Goal: Task Accomplishment & Management: Manage account settings

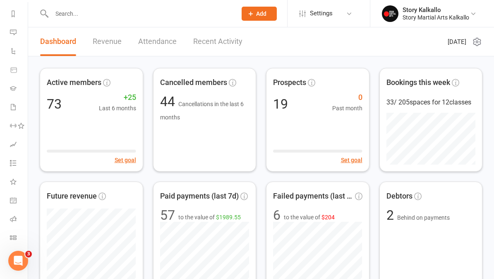
scroll to position [111, 0]
click at [17, 222] on link "Roll call" at bounding box center [19, 219] width 19 height 19
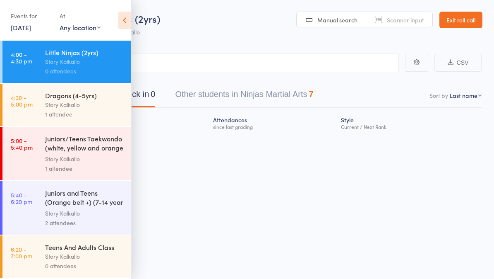
click at [129, 15] on icon at bounding box center [124, 20] width 13 height 17
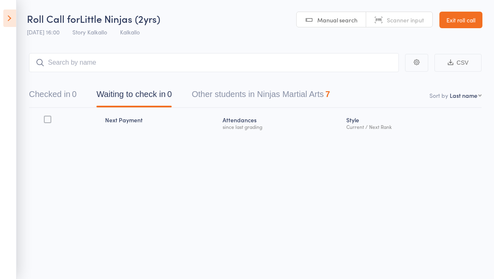
click at [16, 19] on icon at bounding box center [9, 18] width 13 height 17
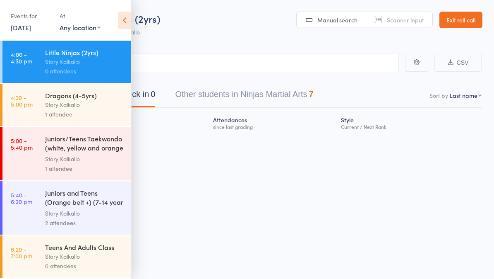
click at [84, 261] on div "Story Kalkallo" at bounding box center [84, 256] width 79 height 10
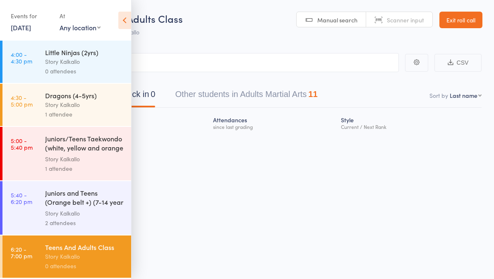
click at [288, 93] on button "Other students in Adults Martial Arts 11" at bounding box center [246, 96] width 142 height 22
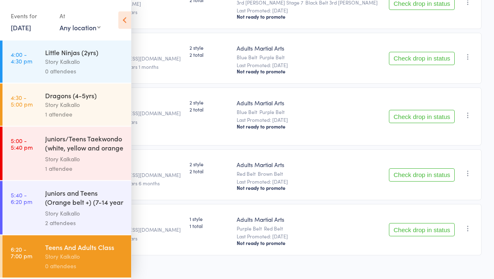
scroll to position [530, 0]
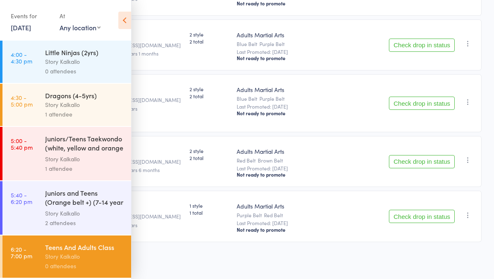
click at [442, 218] on button "Check drop in status" at bounding box center [422, 216] width 66 height 13
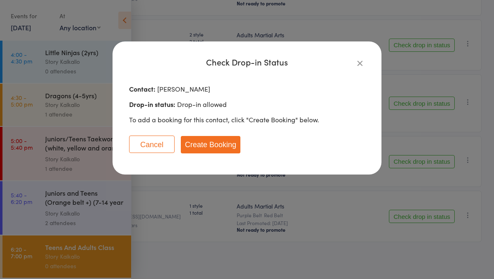
click at [217, 141] on button "Create Booking" at bounding box center [211, 144] width 60 height 17
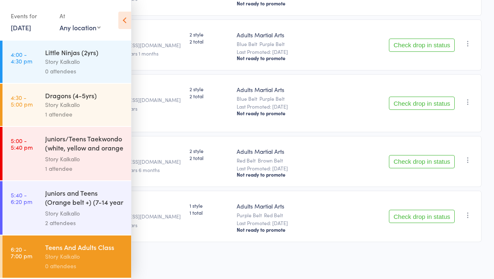
scroll to position [474, 0]
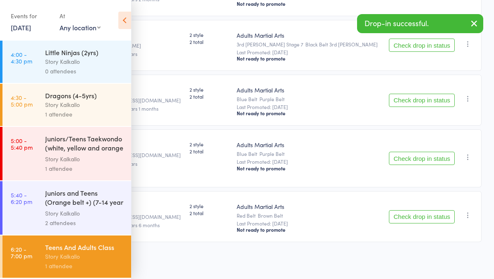
click at [124, 24] on icon at bounding box center [124, 20] width 13 height 17
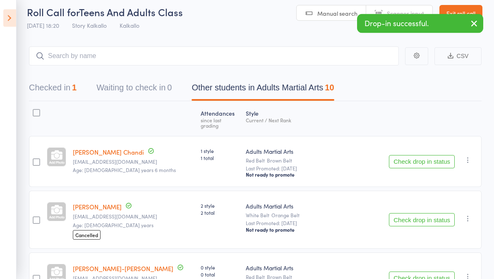
scroll to position [0, 0]
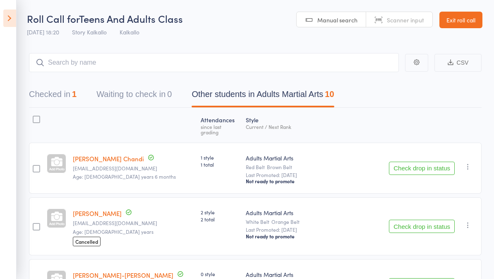
click at [16, 23] on icon at bounding box center [9, 18] width 13 height 17
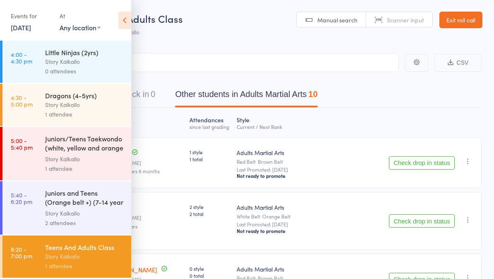
click at [89, 57] on div "Little Ninjas (2yrs)" at bounding box center [84, 52] width 79 height 9
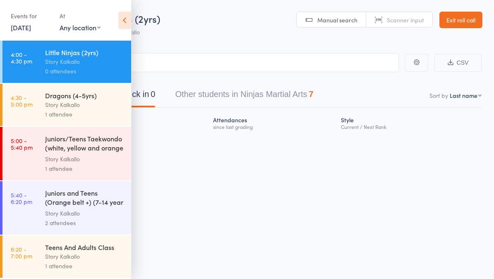
click at [113, 28] on div "Events for 14 Oct, 2025 14 Oct, 2025 October 2025 Sun Mon Tue Wed Thu Fri Sat 4…" at bounding box center [65, 21] width 131 height 42
click at [132, 23] on span "Little Ninjas (2yrs)" at bounding box center [120, 19] width 80 height 14
click at [123, 17] on icon at bounding box center [124, 20] width 13 height 17
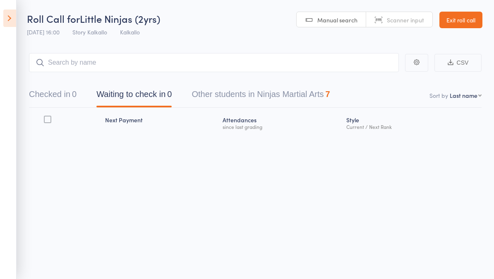
click at [315, 91] on button "Other students in Ninjas Martial Arts 7" at bounding box center [261, 96] width 138 height 22
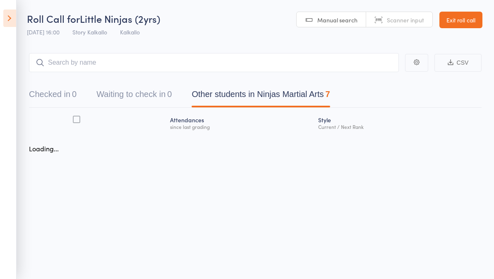
click at [295, 96] on button "Other students in Ninjas Martial Arts 7" at bounding box center [261, 96] width 138 height 22
click at [5, 18] on icon at bounding box center [9, 18] width 13 height 17
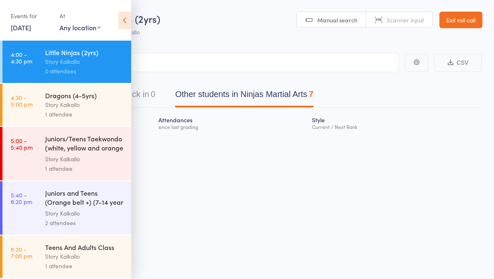
click at [72, 112] on div "1 attendee" at bounding box center [84, 114] width 79 height 10
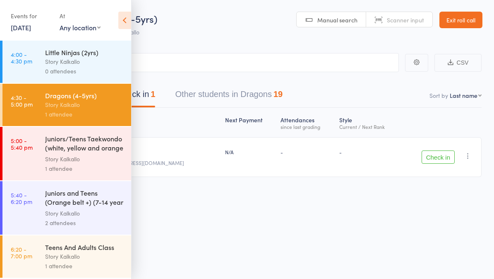
click at [125, 20] on icon at bounding box center [124, 20] width 13 height 17
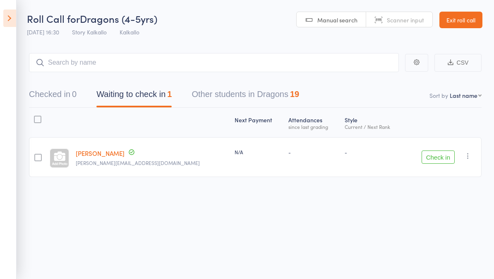
click at [12, 23] on icon at bounding box center [9, 18] width 13 height 17
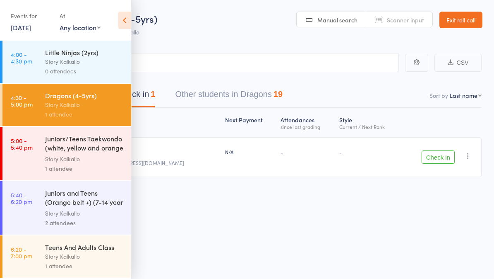
click at [97, 61] on div "Story Kalkallo" at bounding box center [84, 62] width 79 height 10
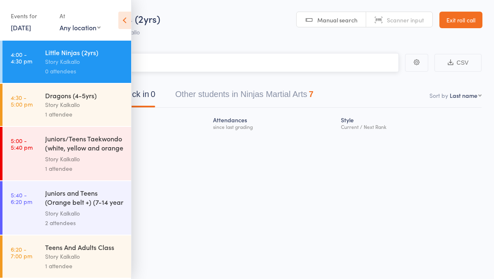
click at [287, 102] on button "Other students in Ninjas Martial Arts 7" at bounding box center [244, 96] width 138 height 22
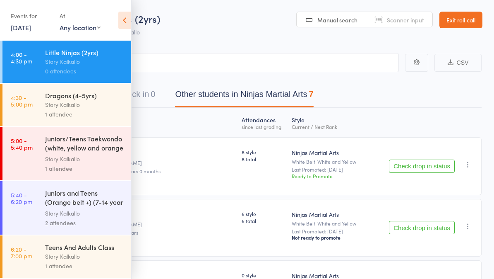
click at [123, 19] on icon at bounding box center [124, 20] width 13 height 17
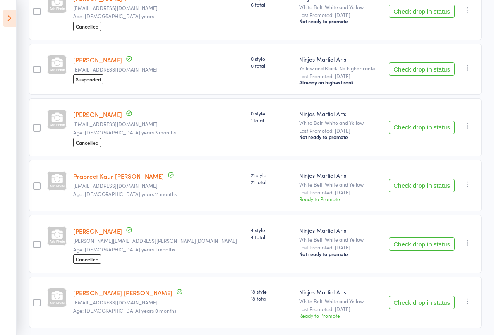
scroll to position [219, 0]
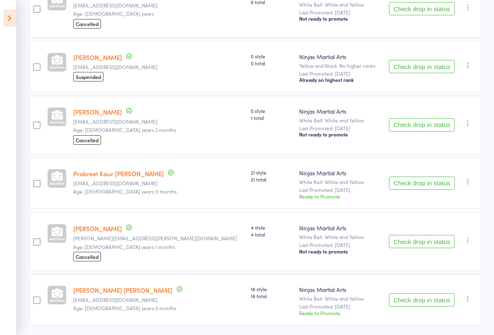
click at [434, 186] on button "Check drop in status" at bounding box center [422, 183] width 66 height 13
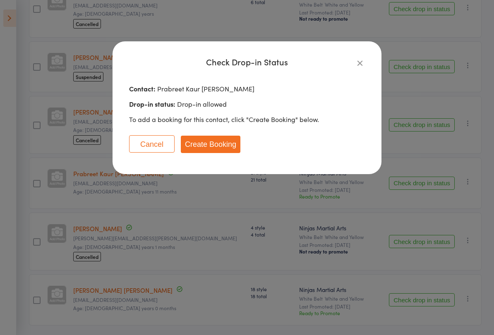
click at [212, 149] on button "Create Booking" at bounding box center [211, 144] width 60 height 17
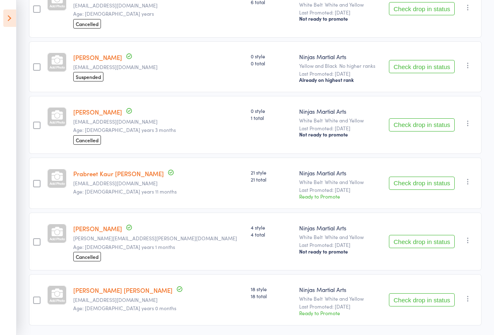
scroll to position [195, 0]
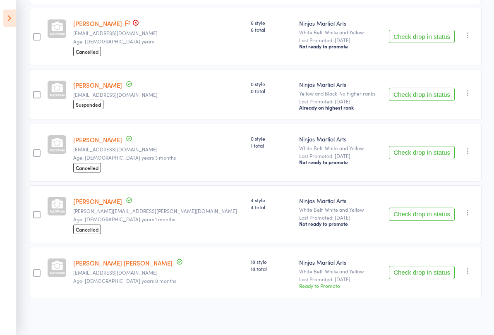
click at [12, 14] on icon at bounding box center [9, 18] width 13 height 17
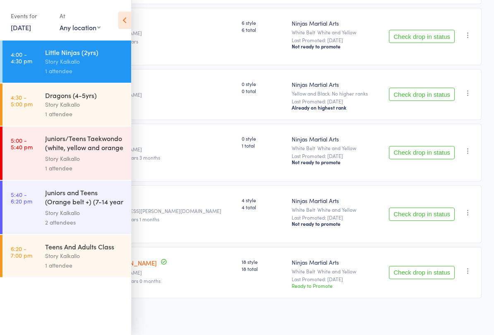
click at [96, 111] on div "1 attendee" at bounding box center [84, 114] width 79 height 10
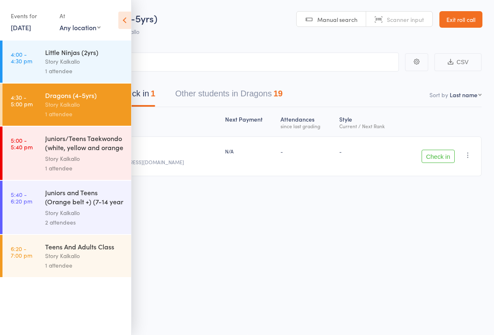
click at [122, 24] on icon at bounding box center [124, 20] width 13 height 17
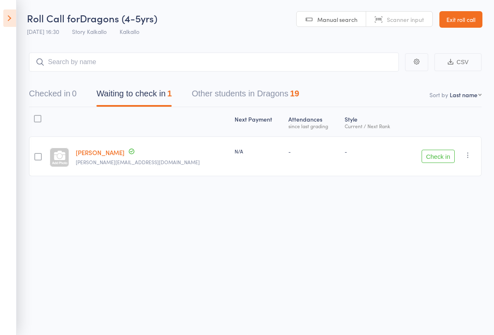
click at [284, 89] on button "Other students in Dragons 19" at bounding box center [246, 96] width 108 height 22
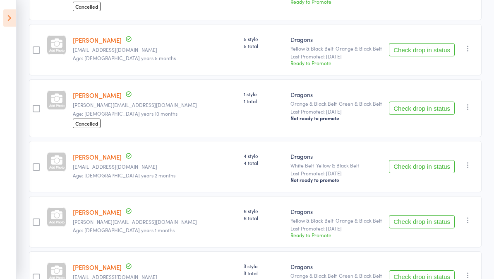
scroll to position [854, 0]
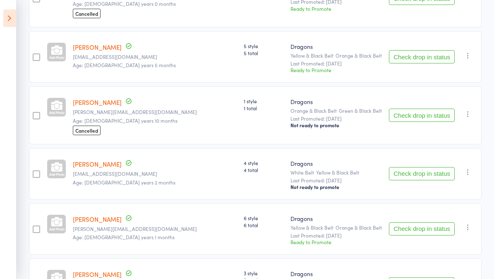
click at [433, 63] on button "Check drop in status" at bounding box center [422, 56] width 66 height 13
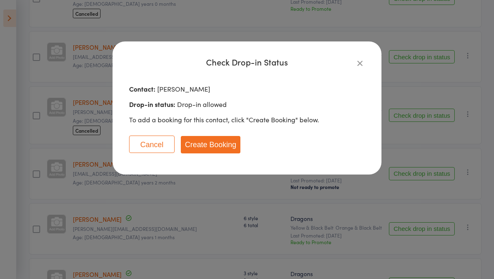
click at [219, 147] on button "Create Booking" at bounding box center [211, 144] width 60 height 17
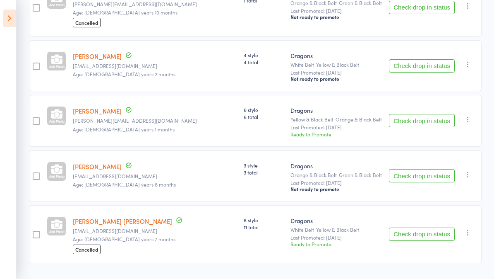
scroll to position [904, 0]
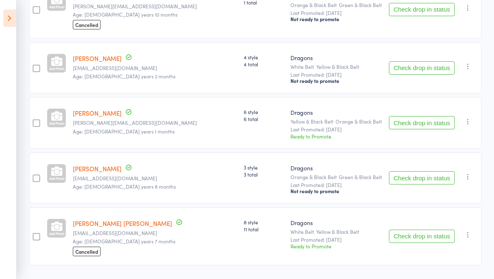
click at [425, 184] on button "Check drop in status" at bounding box center [422, 177] width 66 height 13
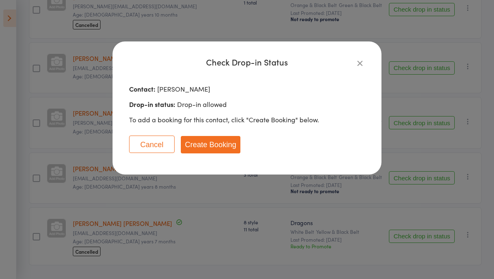
click at [229, 143] on button "Create Booking" at bounding box center [211, 144] width 60 height 17
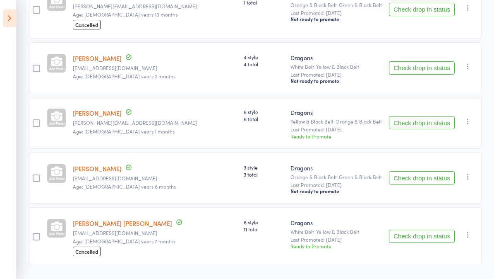
scroll to position [880, 0]
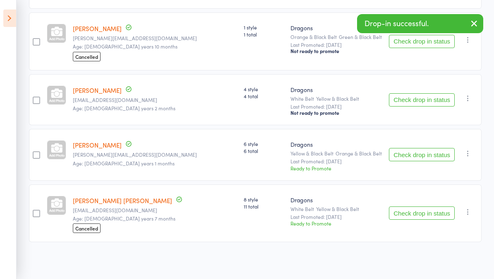
click at [10, 22] on icon at bounding box center [9, 18] width 13 height 17
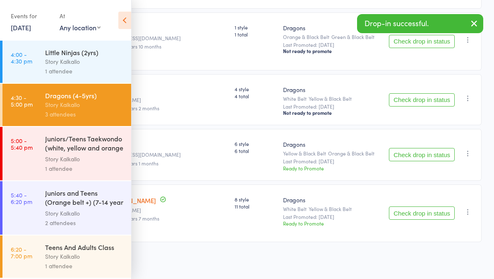
click at [96, 152] on div "Juniors/Teens Taekwondo (white, yellow and orange ..." at bounding box center [84, 144] width 79 height 20
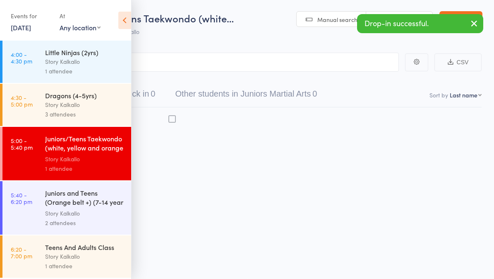
scroll to position [6, 0]
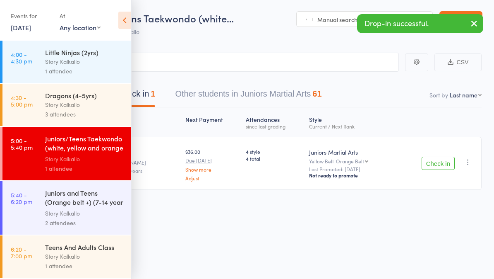
click at [123, 18] on icon at bounding box center [124, 20] width 13 height 17
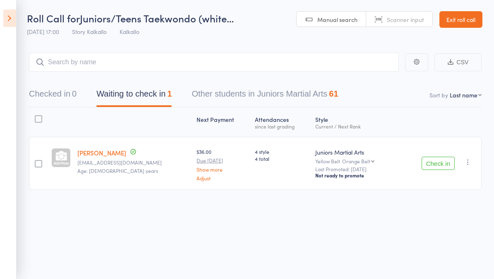
click at [266, 88] on button "Other students in Juniors Martial Arts 61" at bounding box center [265, 96] width 147 height 22
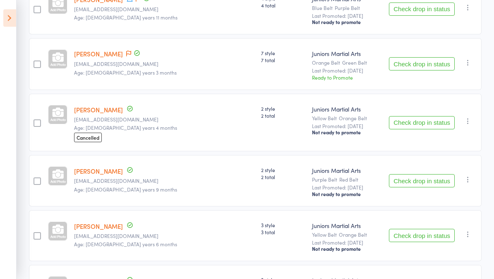
scroll to position [1654, 0]
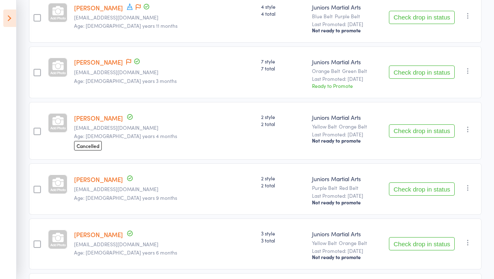
click at [12, 21] on icon at bounding box center [9, 18] width 13 height 17
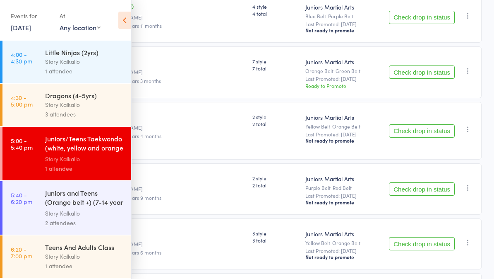
click at [104, 107] on div "Story Kalkallo" at bounding box center [84, 105] width 79 height 10
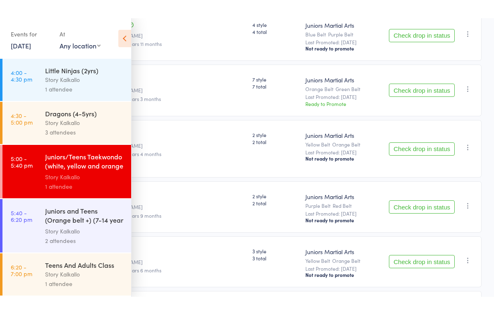
scroll to position [6, 0]
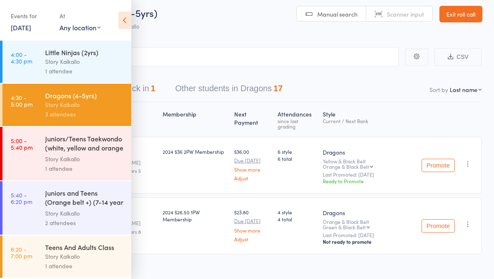
click at [125, 24] on icon at bounding box center [124, 20] width 13 height 17
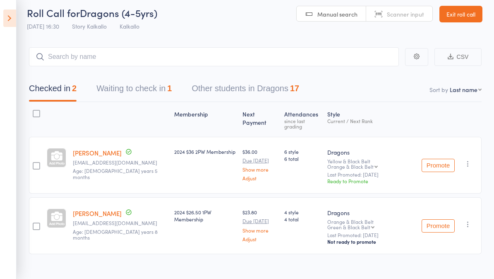
click at [163, 89] on button "Waiting to check in 1" at bounding box center [133, 91] width 75 height 22
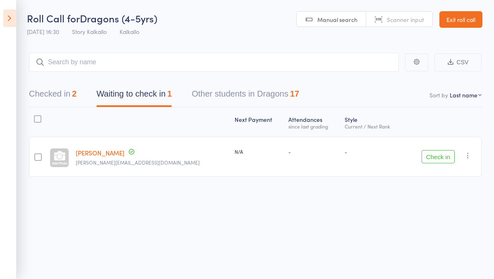
click at [297, 90] on div "17" at bounding box center [294, 93] width 9 height 9
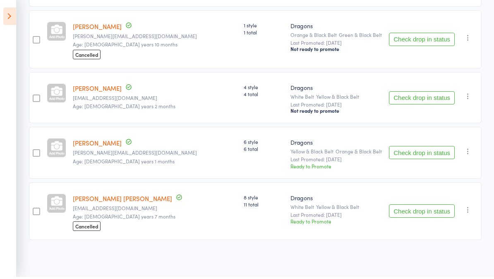
scroll to position [880, 0]
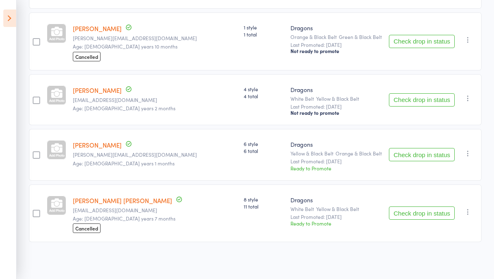
click at [428, 105] on button "Check drop in status" at bounding box center [422, 99] width 66 height 13
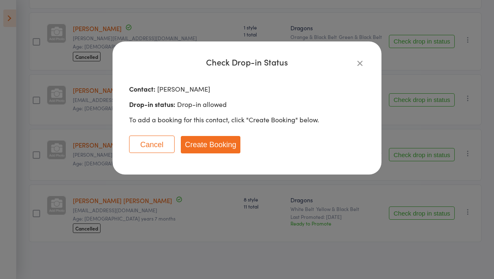
click at [227, 145] on button "Create Booking" at bounding box center [211, 144] width 60 height 17
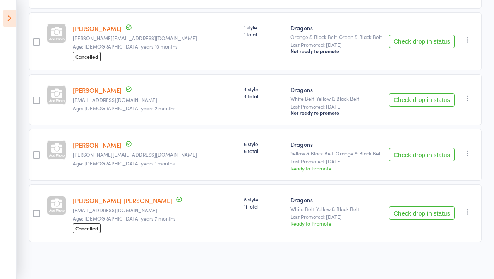
scroll to position [825, 0]
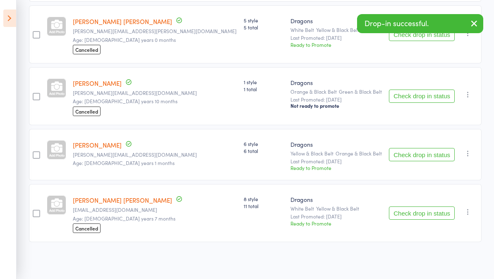
click at [12, 18] on icon at bounding box center [9, 18] width 13 height 17
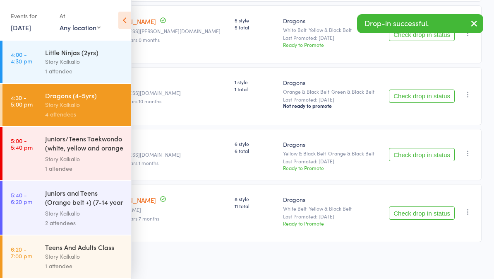
click at [98, 157] on div "Story Kalkallo" at bounding box center [84, 159] width 79 height 10
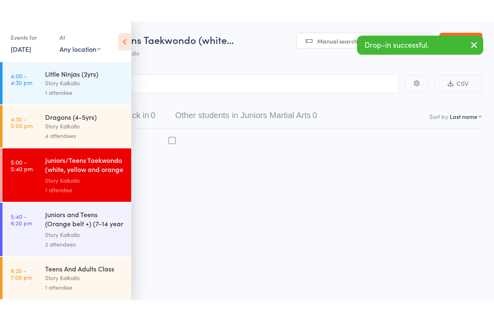
scroll to position [6, 0]
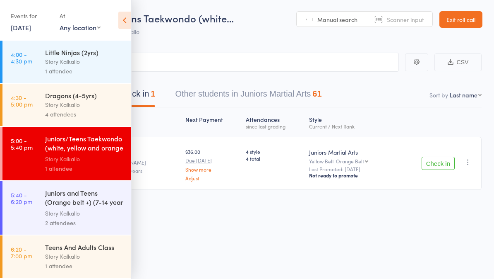
click at [97, 214] on div "Story Kalkallo" at bounding box center [84, 213] width 79 height 10
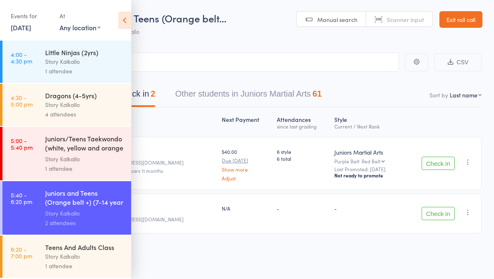
click at [125, 13] on icon at bounding box center [124, 20] width 13 height 17
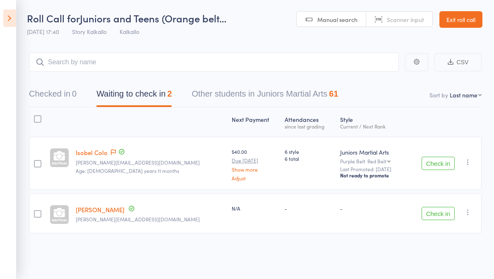
click at [283, 99] on button "Other students in Juniors Martial Arts 61" at bounding box center [265, 96] width 147 height 22
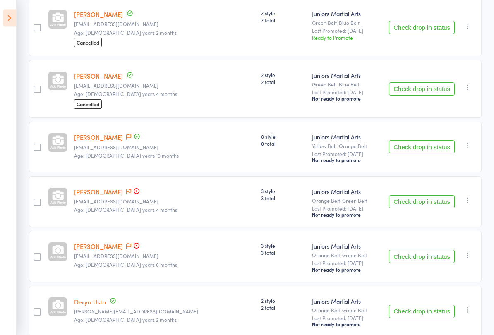
scroll to position [3183, 0]
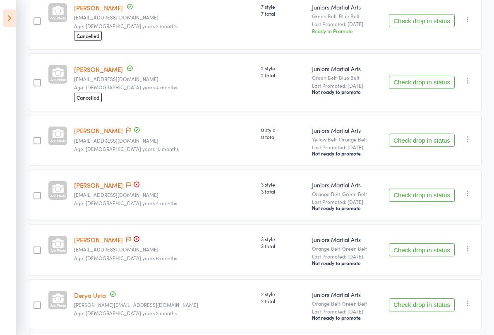
click at [16, 19] on icon at bounding box center [9, 18] width 13 height 17
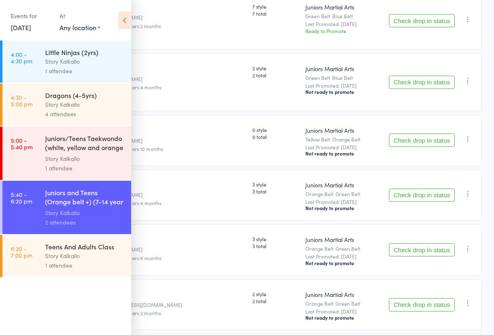
click at [104, 157] on div "Story Kalkallo" at bounding box center [84, 159] width 79 height 10
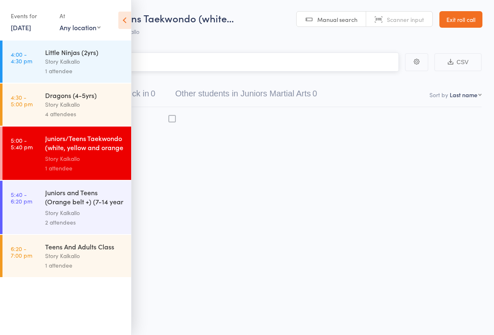
scroll to position [6, 0]
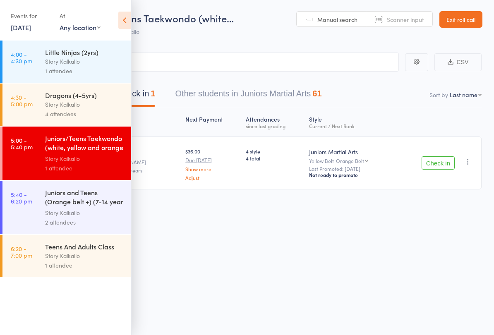
click at [106, 118] on div "4 attendees" at bounding box center [84, 114] width 79 height 10
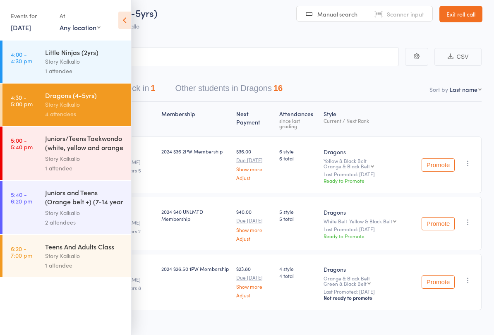
click at [127, 29] on icon at bounding box center [124, 20] width 13 height 17
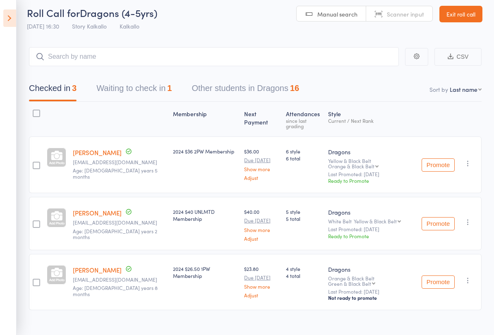
click at [282, 93] on button "Other students in Dragons 16" at bounding box center [246, 91] width 108 height 22
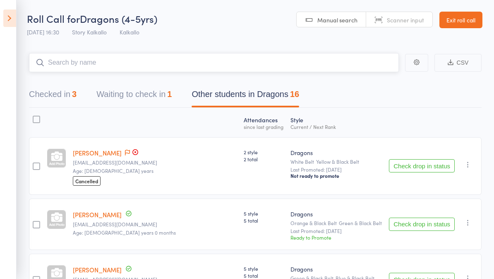
click at [101, 66] on input "search" at bounding box center [214, 62] width 370 height 19
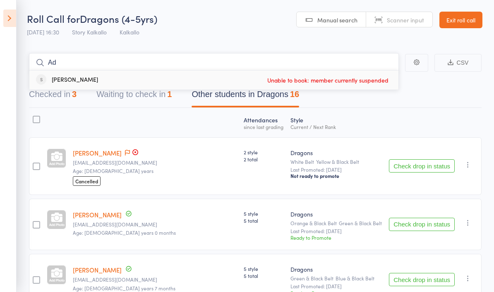
type input "A"
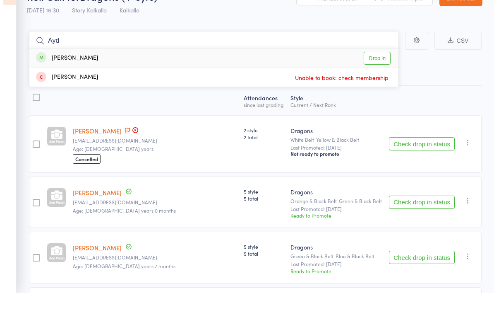
type input "Ayd"
click at [381, 74] on link "Drop in" at bounding box center [377, 80] width 27 height 13
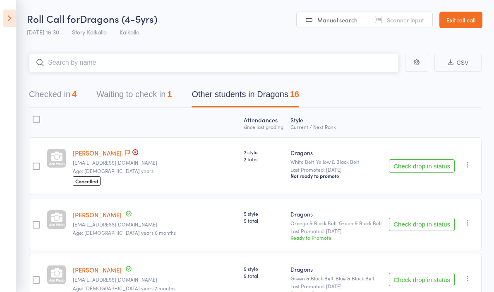
click at [417, 107] on nav "Checked in 4 Waiting to check in 1 Other students in Dragons 16" at bounding box center [255, 96] width 473 height 22
click at [12, 17] on icon at bounding box center [9, 18] width 13 height 17
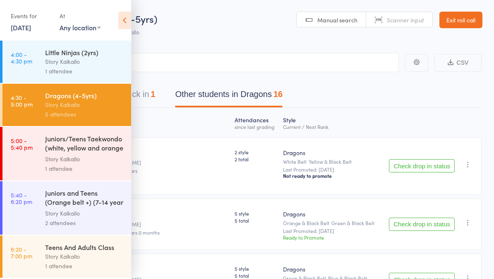
click at [99, 156] on div "Story Kalkallo" at bounding box center [84, 159] width 79 height 10
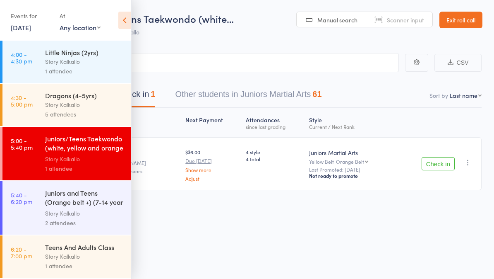
click at [106, 215] on div "Story Kalkallo" at bounding box center [84, 213] width 79 height 10
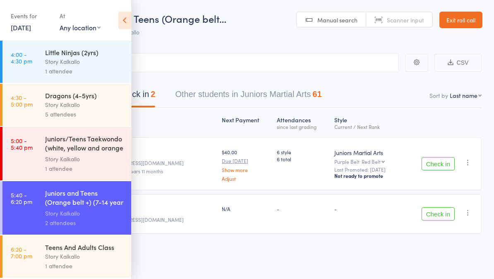
click at [131, 25] on icon at bounding box center [124, 20] width 13 height 17
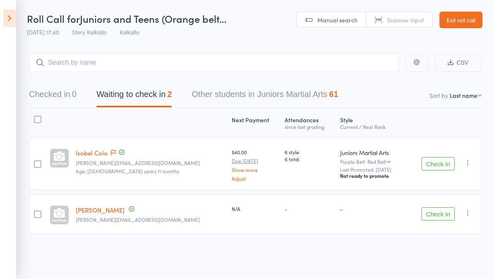
click at [305, 102] on button "Other students in Juniors Martial Arts 61" at bounding box center [265, 96] width 147 height 22
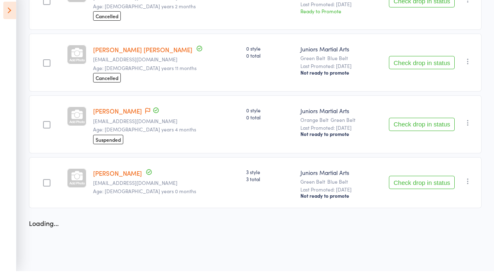
scroll to position [1381, 0]
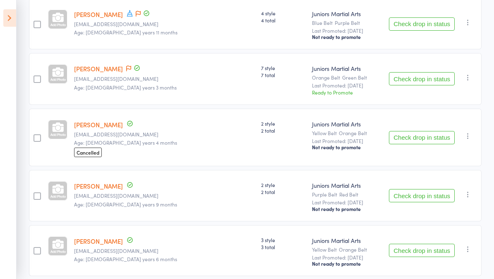
click at [10, 20] on icon at bounding box center [9, 18] width 13 height 17
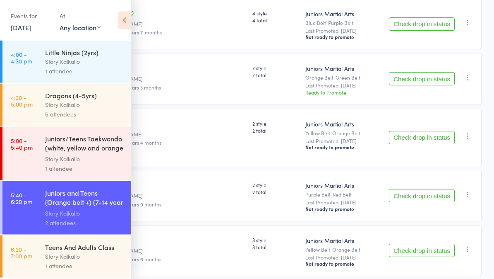
scroll to position [1647, 0]
click at [102, 109] on div "Story Kalkallo" at bounding box center [84, 105] width 79 height 10
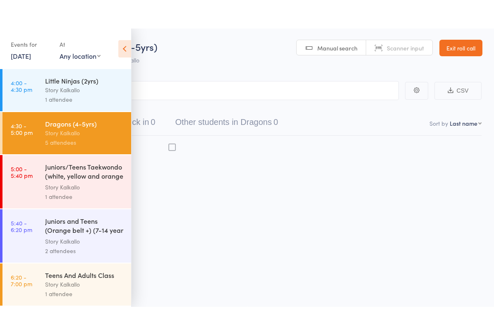
scroll to position [6, 0]
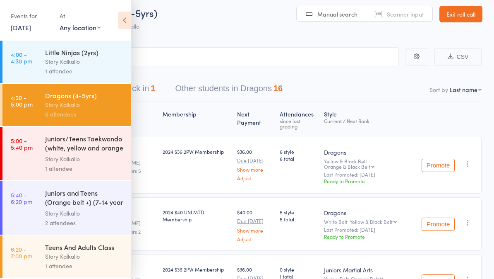
click at [129, 17] on icon at bounding box center [124, 20] width 13 height 17
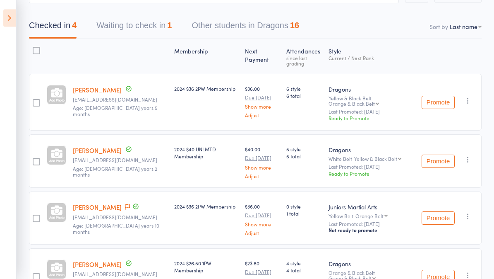
scroll to position [0, 0]
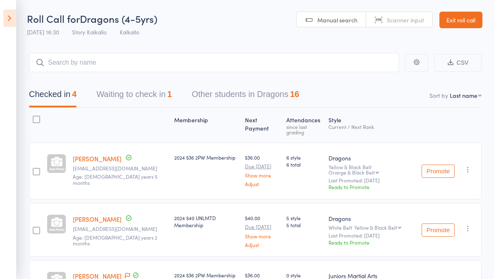
click at [285, 97] on button "Other students in Dragons 16" at bounding box center [246, 96] width 108 height 22
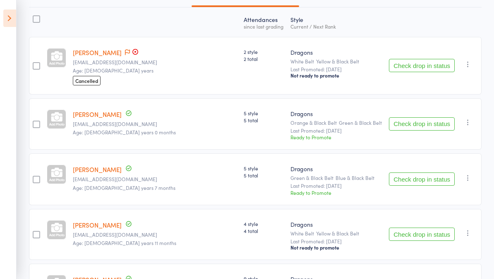
scroll to position [99, 0]
click at [427, 130] on button "Check drop in status" at bounding box center [422, 124] width 66 height 13
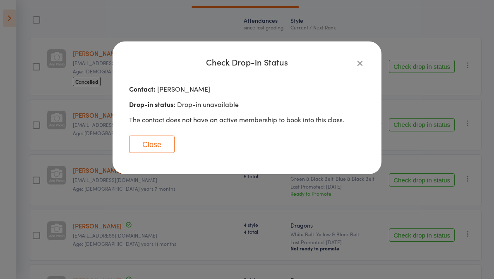
click at [164, 145] on button "Close" at bounding box center [152, 143] width 46 height 17
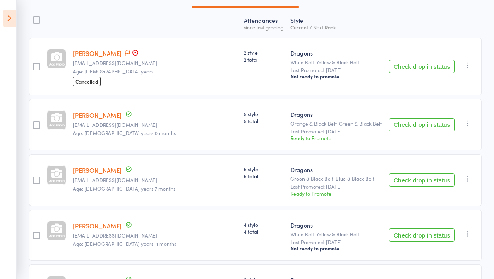
click at [101, 119] on link "Parker Bovezza" at bounding box center [97, 115] width 49 height 9
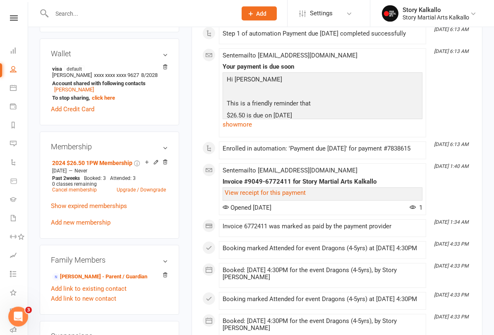
scroll to position [256, 0]
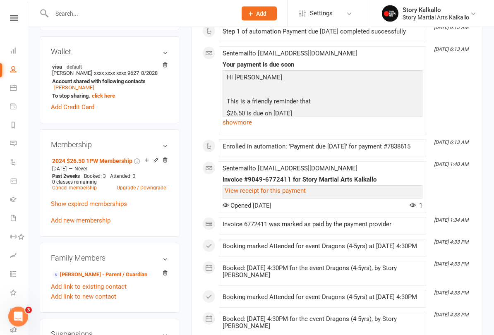
click at [150, 162] on div "Membership 2024 $26.50 1PW Membership Apr 30 2025 — Never Past 2 weeks Booked: …" at bounding box center [110, 183] width 140 height 107
click at [148, 163] on icon at bounding box center [147, 160] width 6 height 6
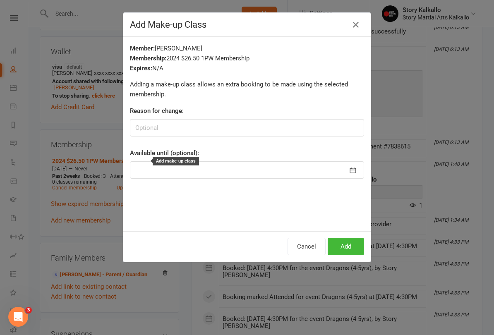
click at [356, 31] on button "button" at bounding box center [356, 24] width 13 height 13
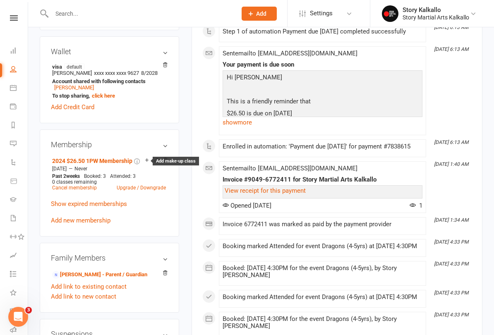
click at [145, 163] on icon at bounding box center [147, 160] width 6 height 6
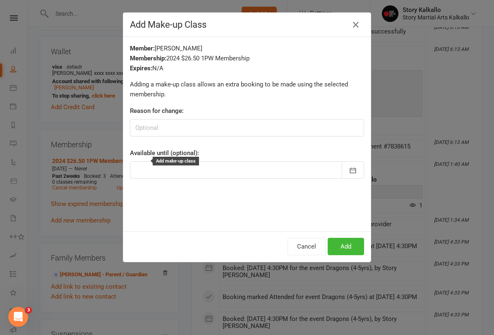
click at [356, 249] on button "Add" at bounding box center [346, 246] width 36 height 17
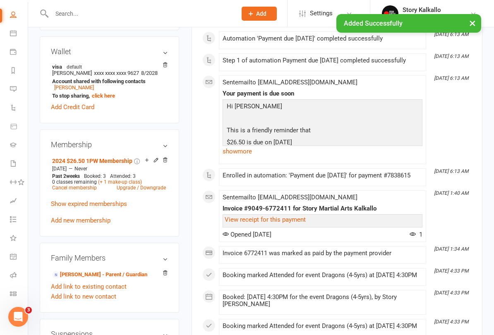
scroll to position [55, 0]
click at [15, 277] on icon at bounding box center [13, 275] width 7 height 7
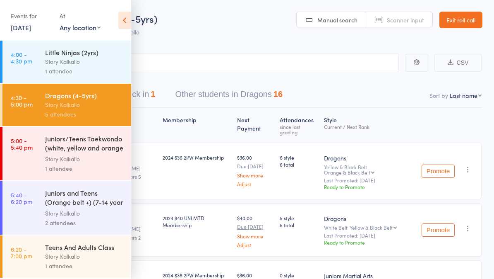
click at [122, 28] on icon at bounding box center [124, 20] width 13 height 17
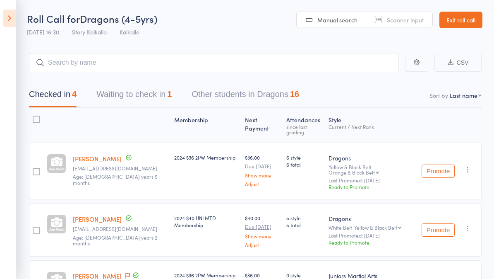
click at [281, 100] on button "Other students in Dragons 16" at bounding box center [246, 96] width 108 height 22
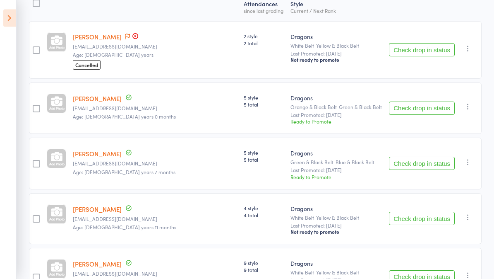
click at [429, 113] on button "Check drop in status" at bounding box center [422, 108] width 66 height 13
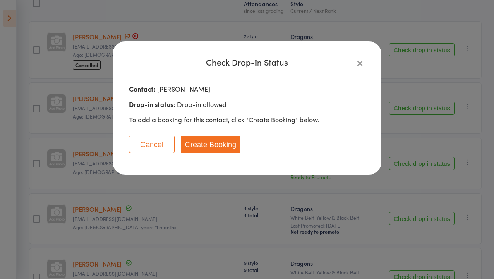
click at [231, 146] on button "Create Booking" at bounding box center [211, 144] width 60 height 17
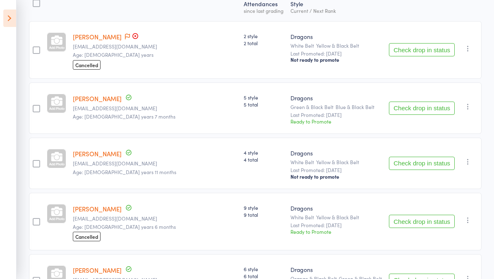
click at [11, 16] on icon at bounding box center [9, 18] width 13 height 17
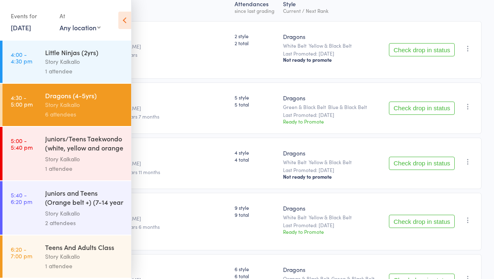
click at [116, 154] on div "Juniors/Teens Taekwondo (white, yellow and orange ..." at bounding box center [84, 144] width 79 height 20
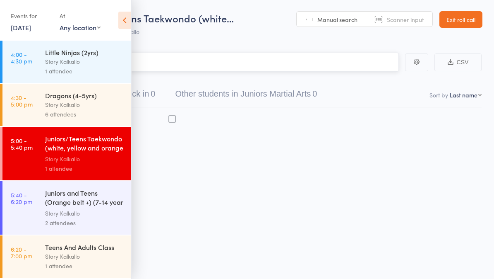
scroll to position [6, 0]
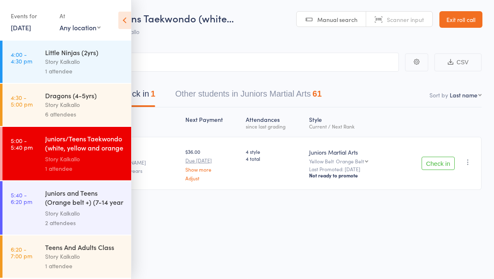
click at [128, 23] on icon at bounding box center [124, 20] width 13 height 17
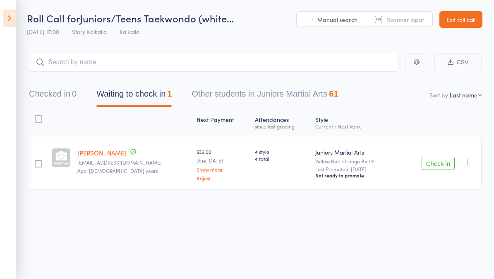
click at [299, 102] on button "Other students in Juniors Martial Arts 61" at bounding box center [265, 96] width 147 height 22
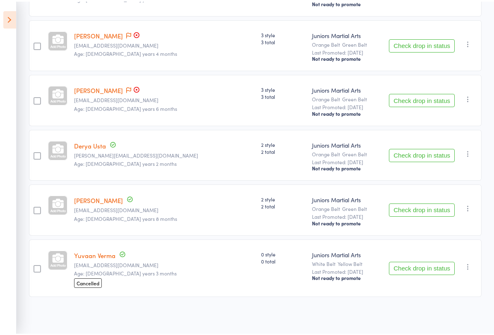
scroll to position [3364, 0]
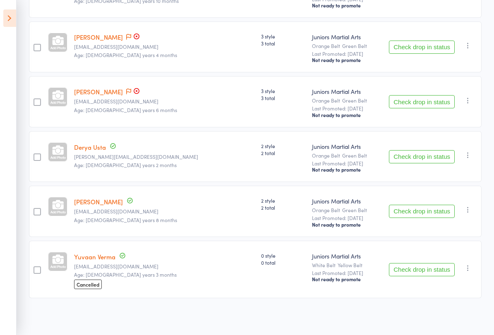
click at [435, 214] on button "Check drop in status" at bounding box center [422, 211] width 66 height 13
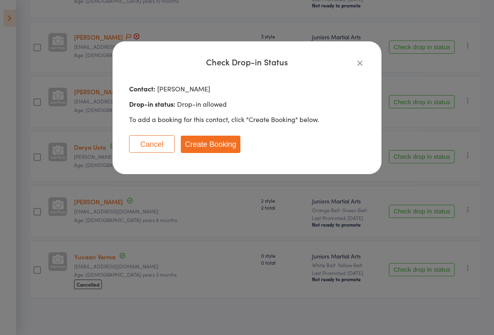
click at [219, 149] on button "Create Booking" at bounding box center [211, 144] width 60 height 17
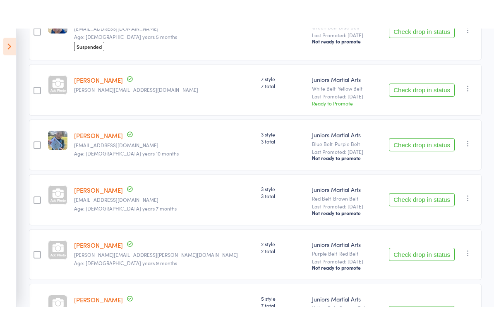
scroll to position [2000, 0]
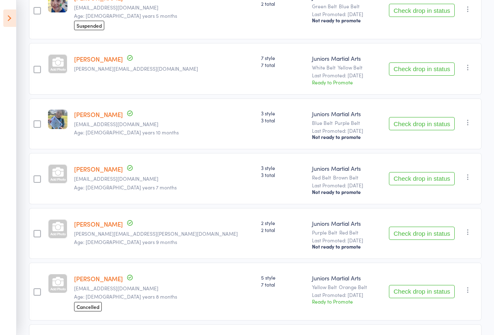
click at [11, 22] on icon at bounding box center [9, 18] width 13 height 17
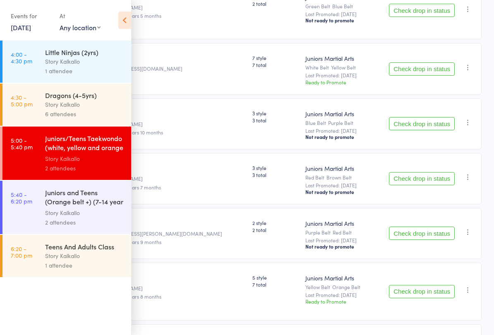
click at [102, 101] on div "Story Kalkallo" at bounding box center [84, 105] width 79 height 10
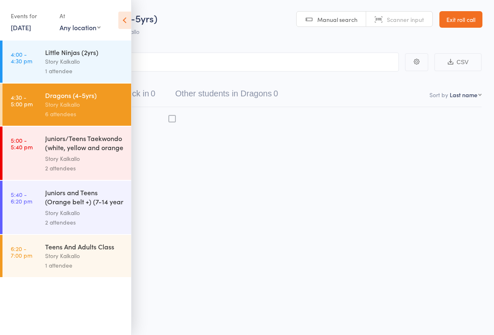
scroll to position [6, 0]
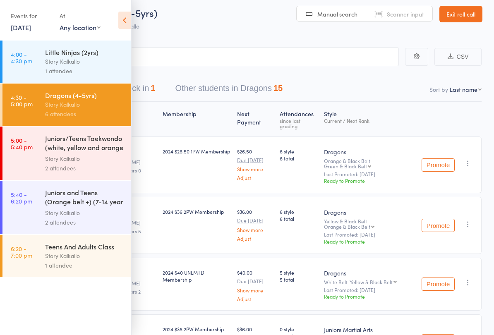
click at [122, 25] on icon at bounding box center [124, 20] width 13 height 17
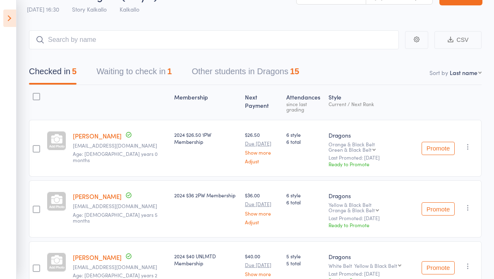
click at [278, 68] on button "Other students in Dragons 15" at bounding box center [246, 74] width 108 height 22
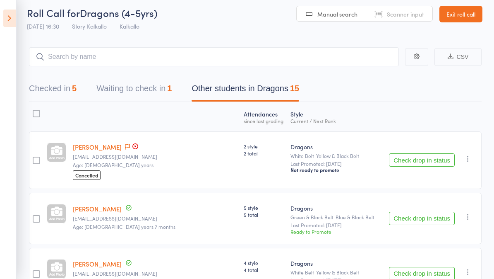
click at [149, 93] on button "Waiting to check in 1" at bounding box center [133, 91] width 75 height 22
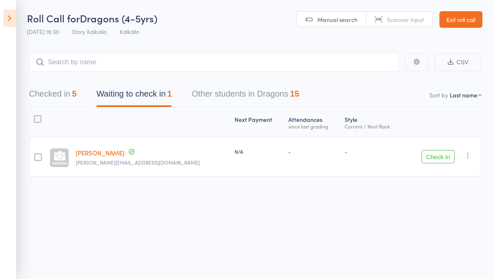
click at [279, 92] on button "Other students in Dragons 15" at bounding box center [246, 96] width 108 height 22
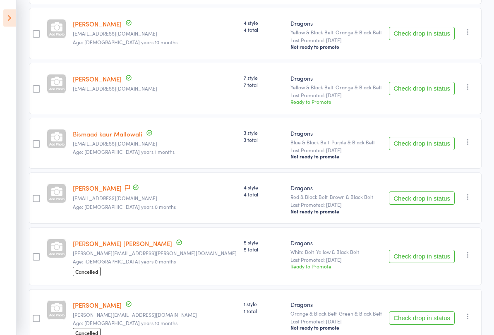
click at [432, 205] on button "Check drop in status" at bounding box center [422, 198] width 66 height 13
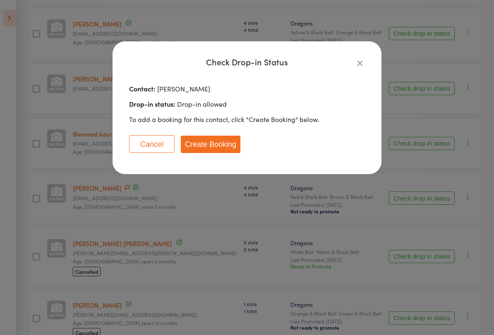
click at [231, 144] on button "Create Booking" at bounding box center [211, 144] width 60 height 17
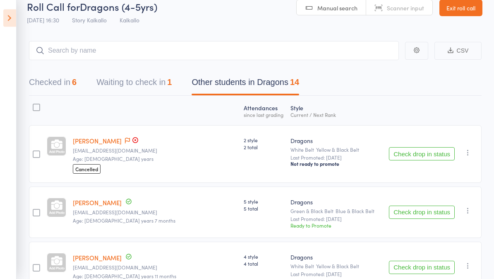
scroll to position [0, 0]
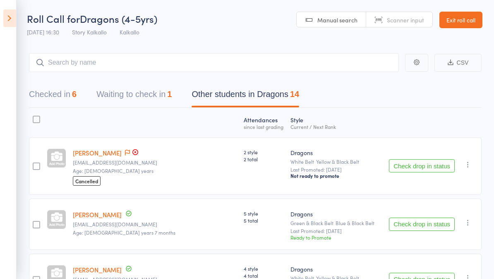
click at [9, 14] on icon at bounding box center [9, 18] width 13 height 17
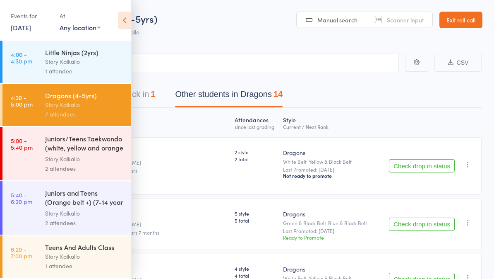
click at [88, 147] on div "Juniors/Teens Taekwondo (white, yellow and orange ..." at bounding box center [84, 144] width 79 height 20
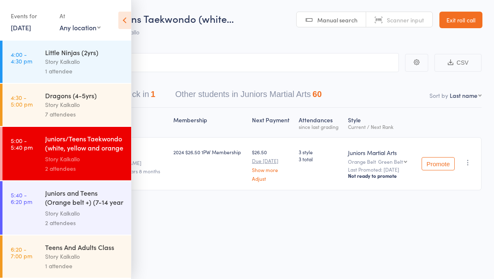
click at [128, 19] on icon at bounding box center [124, 20] width 13 height 17
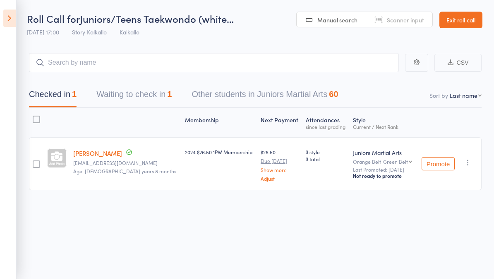
click at [299, 101] on button "Other students in Juniors Martial Arts 60" at bounding box center [265, 96] width 147 height 22
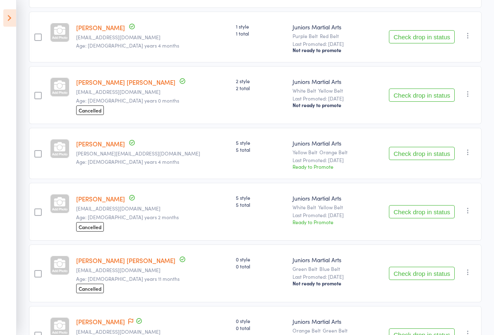
click at [436, 161] on button "Check drop in status" at bounding box center [422, 153] width 66 height 13
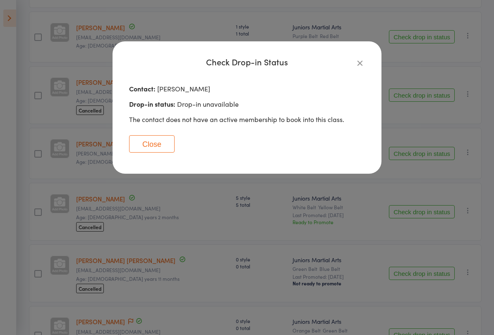
click at [154, 137] on button "Close" at bounding box center [152, 143] width 46 height 17
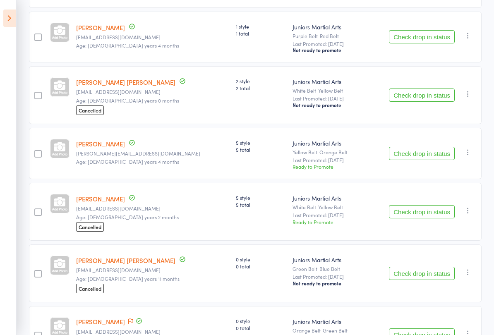
click at [421, 160] on button "Check drop in status" at bounding box center [422, 153] width 66 height 13
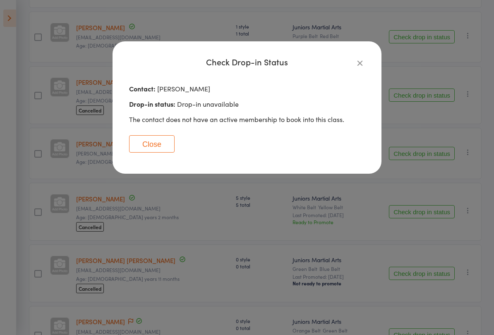
click at [358, 65] on icon "button" at bounding box center [360, 62] width 9 height 9
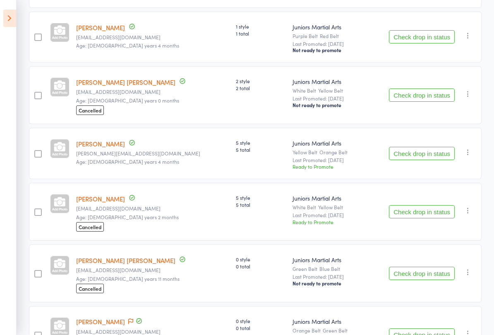
click at [100, 148] on link "[PERSON_NAME]" at bounding box center [100, 144] width 49 height 9
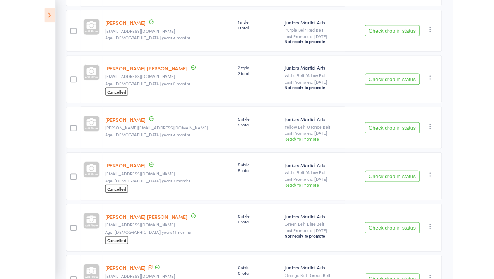
scroll to position [1184, 0]
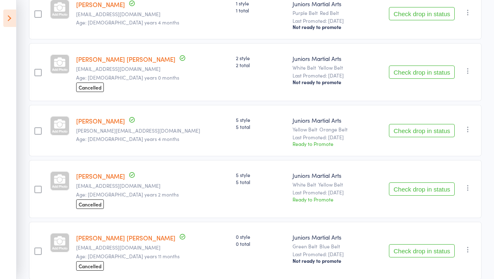
click at [428, 137] on button "Check drop in status" at bounding box center [422, 130] width 66 height 13
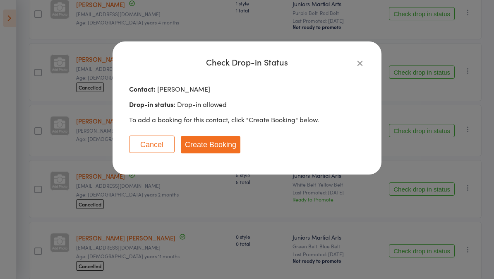
click at [227, 151] on button "Create Booking" at bounding box center [211, 144] width 60 height 17
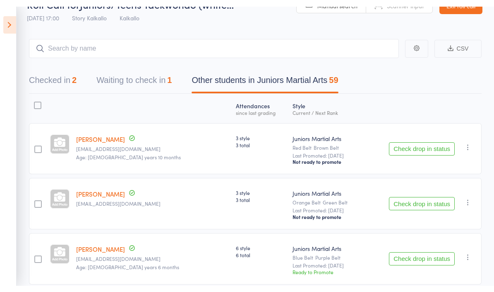
scroll to position [0, 0]
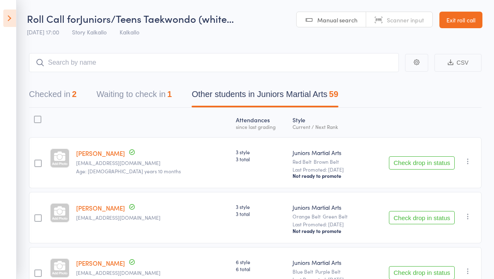
click at [142, 92] on button "Waiting to check in 1" at bounding box center [133, 96] width 75 height 22
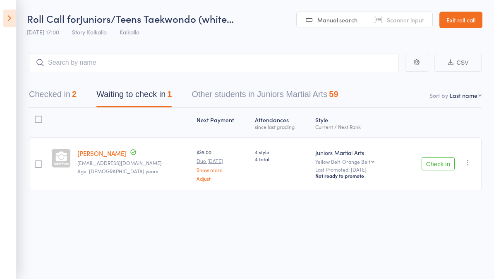
click at [454, 164] on button "Check in" at bounding box center [438, 163] width 33 height 13
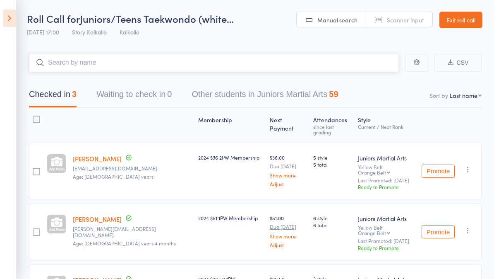
click at [107, 61] on input "search" at bounding box center [214, 62] width 370 height 19
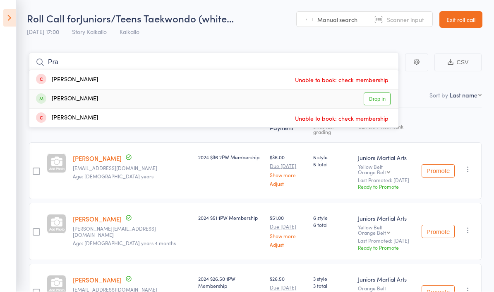
type input "Pra"
click at [379, 94] on link "Drop in" at bounding box center [377, 99] width 27 height 13
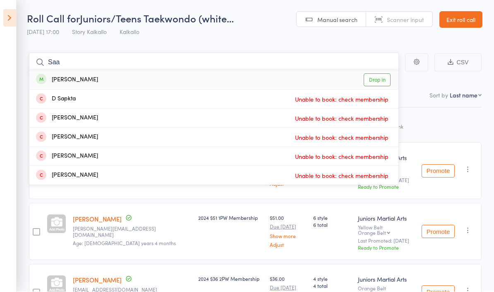
type input "Saa"
click at [383, 77] on link "Drop in" at bounding box center [377, 80] width 27 height 13
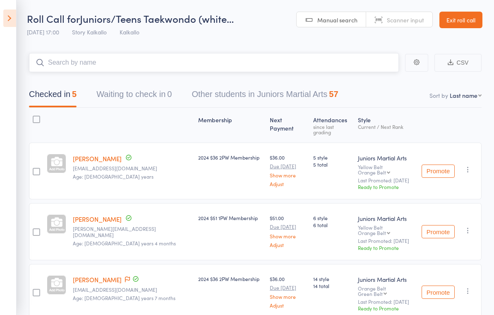
click at [307, 100] on button "Other students in Juniors Martial Arts 57" at bounding box center [265, 96] width 147 height 22
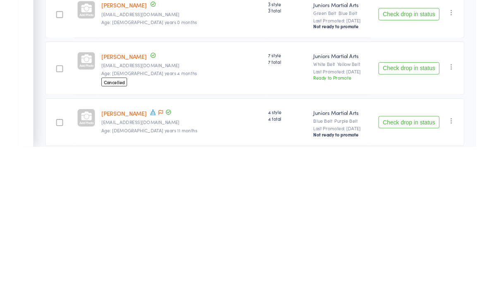
scroll to position [1331, 0]
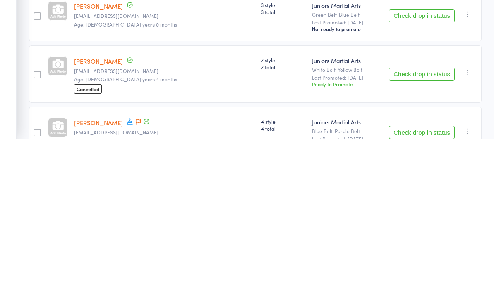
click at [422, 162] on button "Check drop in status" at bounding box center [422, 168] width 66 height 13
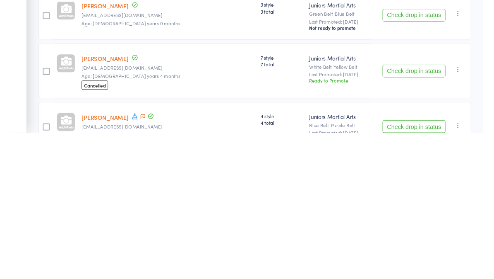
scroll to position [1484, 0]
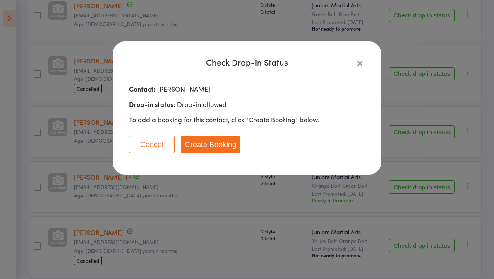
click at [226, 145] on button "Create Booking" at bounding box center [211, 144] width 60 height 17
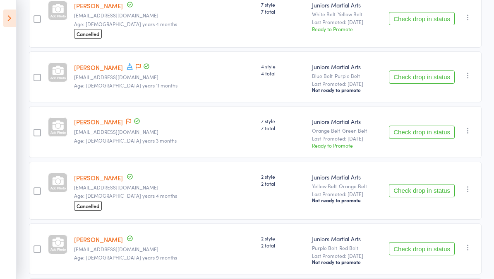
click at [12, 19] on icon at bounding box center [9, 18] width 13 height 17
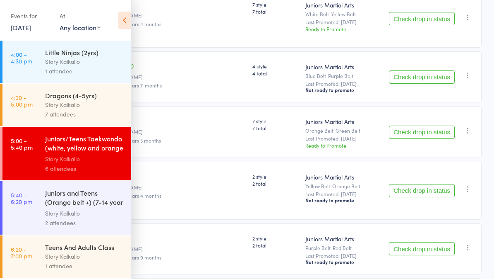
click at [101, 218] on div "Story Kalkallo" at bounding box center [84, 213] width 79 height 10
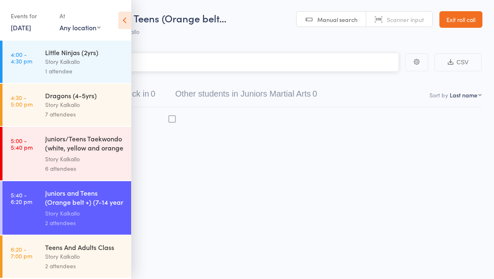
scroll to position [6, 0]
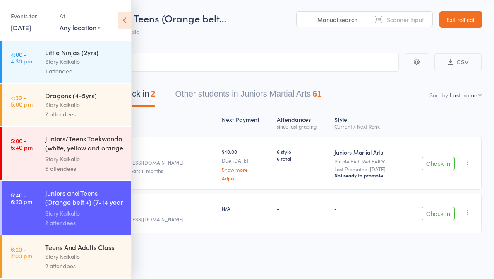
click at [124, 16] on icon at bounding box center [124, 20] width 13 height 17
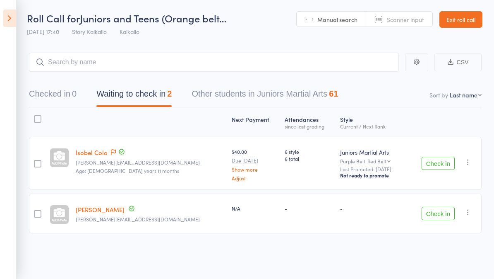
click at [445, 161] on button "Check in" at bounding box center [438, 163] width 33 height 13
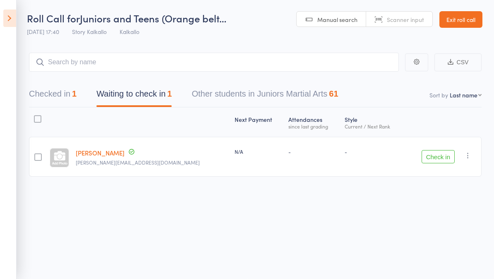
click at [306, 94] on button "Other students in Juniors Martial Arts 61" at bounding box center [265, 96] width 147 height 22
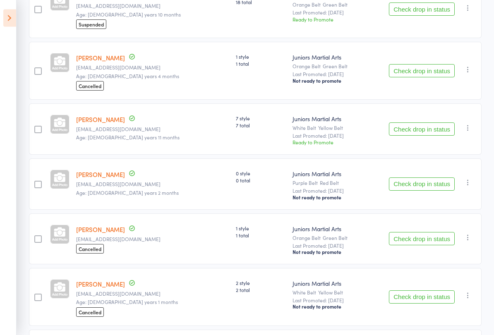
scroll to position [439, 0]
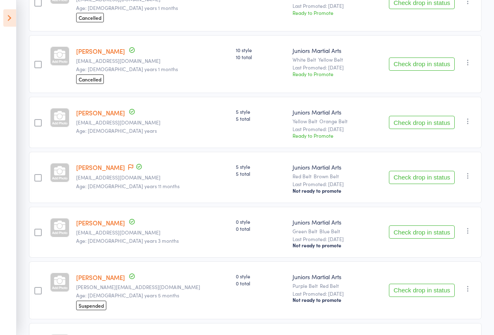
click at [440, 182] on button "Check drop in status" at bounding box center [422, 177] width 66 height 13
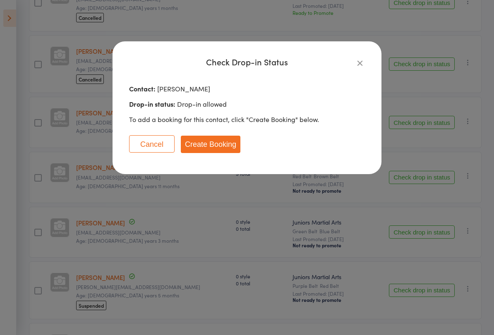
click at [226, 141] on button "Create Booking" at bounding box center [211, 144] width 60 height 17
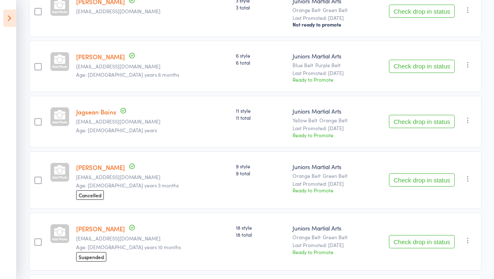
scroll to position [0, 0]
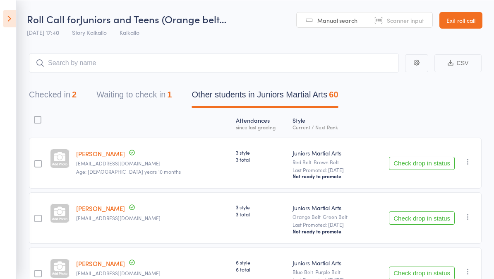
click at [156, 91] on button "Waiting to check in 1" at bounding box center [133, 96] width 75 height 22
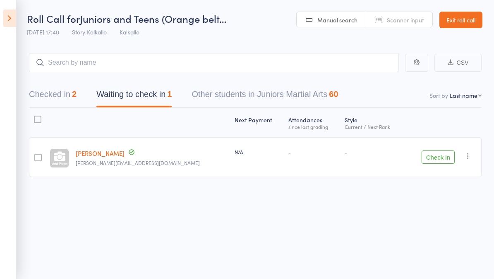
click at [448, 157] on button "Check in" at bounding box center [438, 156] width 33 height 13
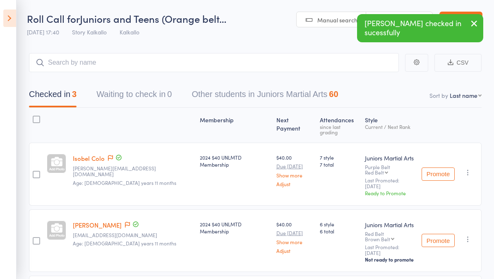
click at [494, 125] on main "CSV Checked in 3 Waiting to check in 0 Other students in Juniors Martial Arts 6…" at bounding box center [247, 198] width 494 height 315
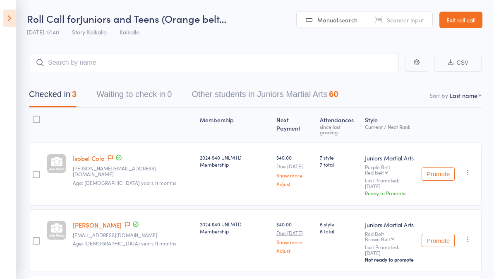
click at [309, 92] on button "Other students in Juniors Martial Arts 60" at bounding box center [265, 96] width 147 height 22
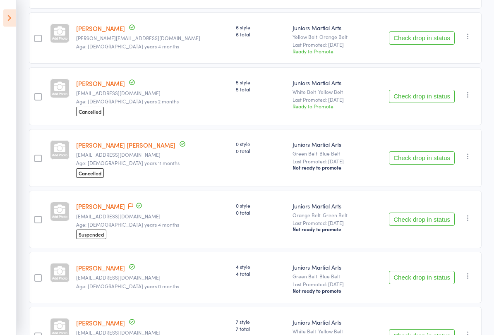
scroll to position [1223, 0]
click at [425, 103] on button "Check drop in status" at bounding box center [422, 96] width 66 height 13
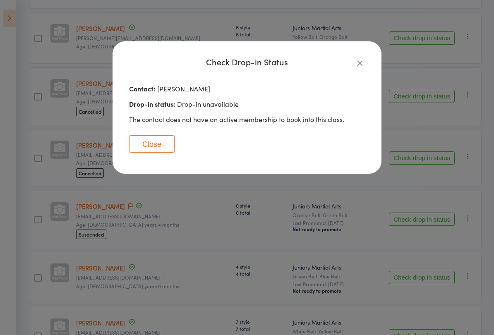
click at [361, 62] on icon "button" at bounding box center [360, 62] width 9 height 9
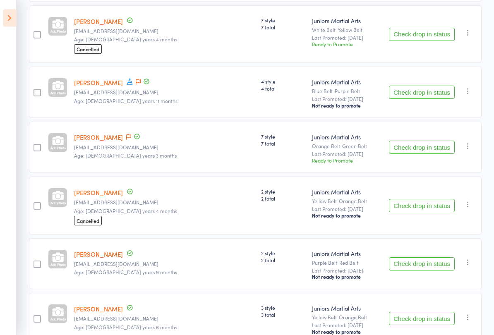
scroll to position [1529, 0]
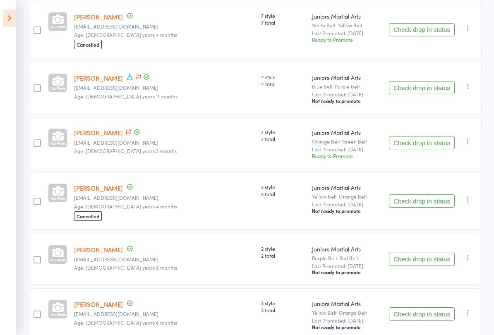
click at [428, 150] on button "Check drop in status" at bounding box center [422, 142] width 66 height 13
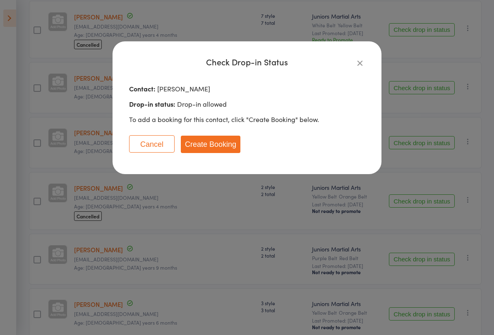
click at [220, 149] on button "Create Booking" at bounding box center [211, 144] width 60 height 17
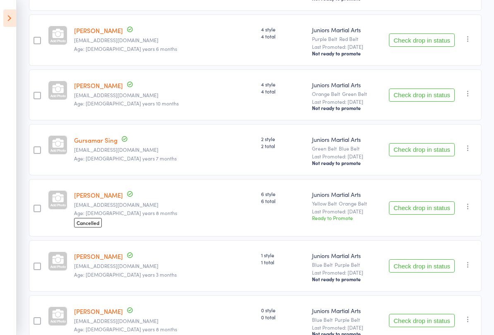
scroll to position [2597, 0]
click at [425, 157] on button "Check drop in status" at bounding box center [422, 150] width 66 height 13
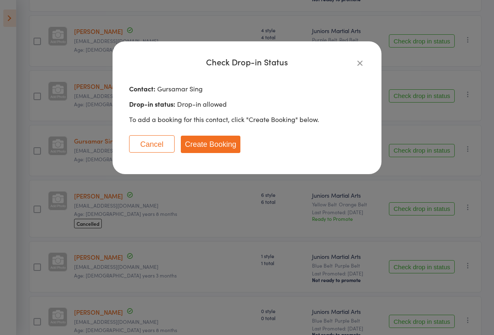
click at [217, 147] on button "Create Booking" at bounding box center [211, 144] width 60 height 17
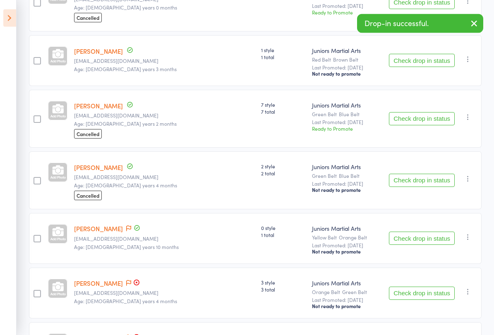
scroll to position [2920, 0]
click at [423, 67] on button "Check drop in status" at bounding box center [422, 60] width 66 height 13
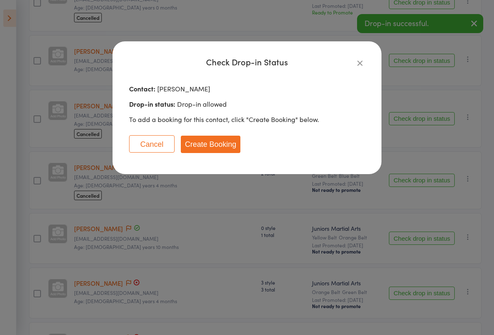
click at [224, 144] on button "Create Booking" at bounding box center [211, 144] width 60 height 17
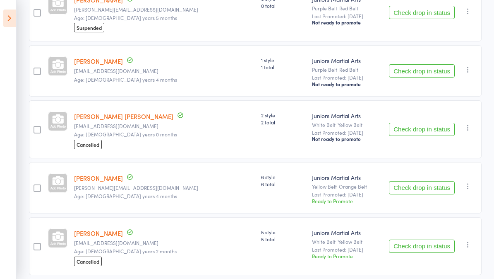
scroll to position [1072, 0]
click at [4, 25] on icon at bounding box center [9, 18] width 13 height 17
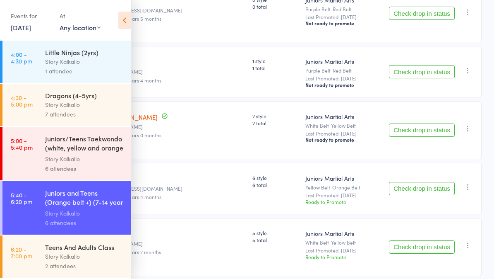
click at [127, 17] on icon at bounding box center [124, 20] width 13 height 17
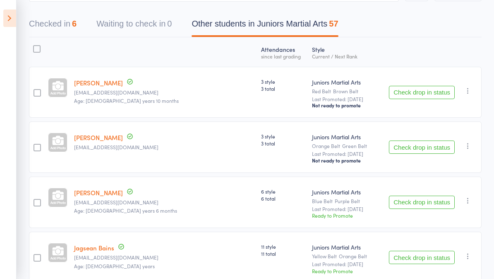
scroll to position [70, 0]
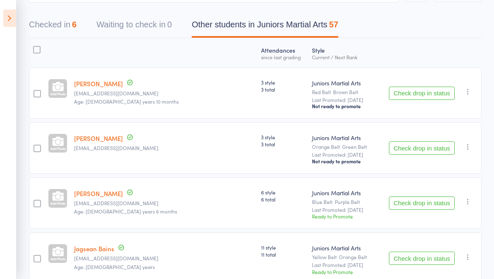
click at [430, 151] on button "Check drop in status" at bounding box center [422, 147] width 66 height 13
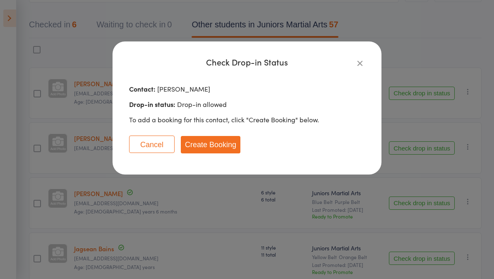
click at [230, 143] on button "Create Booking" at bounding box center [211, 144] width 60 height 17
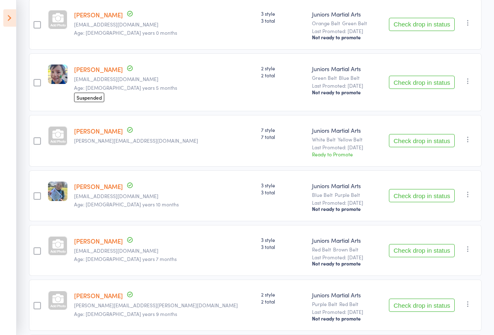
scroll to position [1764, 0]
click at [422, 203] on button "Check drop in status" at bounding box center [422, 195] width 66 height 13
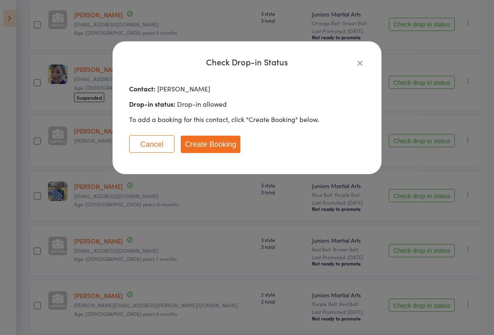
click at [234, 137] on button "Create Booking" at bounding box center [211, 144] width 60 height 17
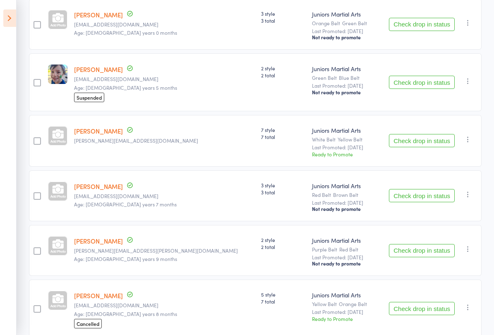
click at [426, 203] on button "Check drop in status" at bounding box center [422, 195] width 66 height 13
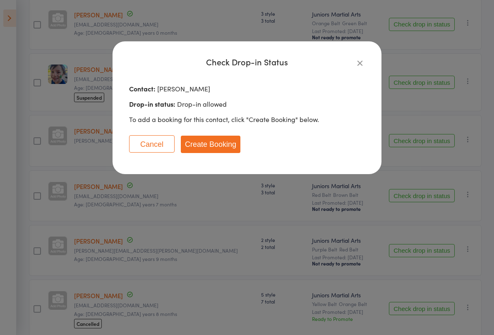
click at [220, 145] on button "Create Booking" at bounding box center [211, 144] width 60 height 17
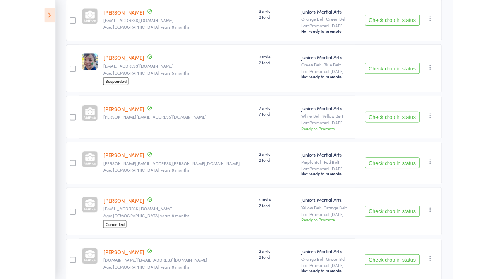
scroll to position [1787, 0]
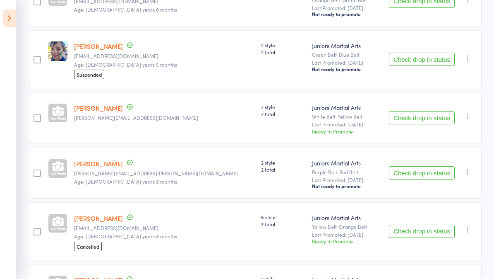
click at [11, 26] on icon at bounding box center [9, 18] width 13 height 17
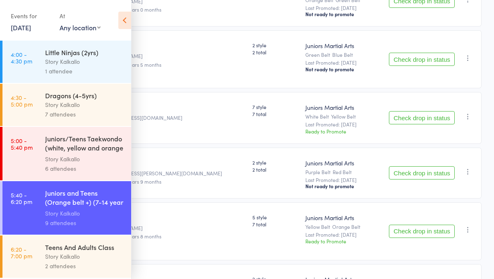
click at [98, 251] on div "Teens And Adults Class" at bounding box center [84, 246] width 79 height 9
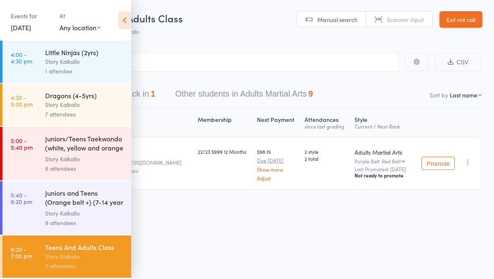
click at [125, 18] on icon at bounding box center [124, 20] width 13 height 17
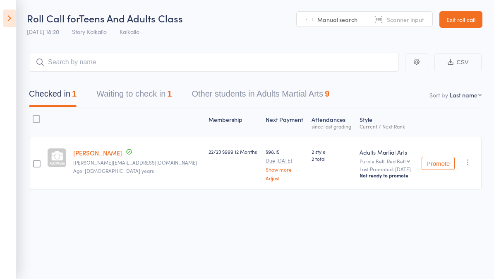
click at [138, 92] on button "Waiting to check in 1" at bounding box center [133, 96] width 75 height 22
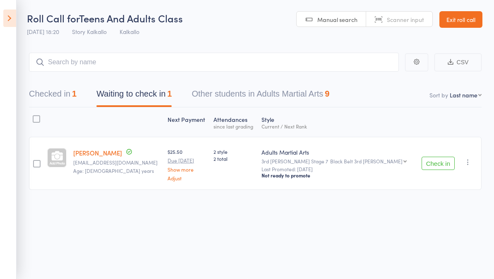
click at [303, 93] on button "Other students in Adults Martial Arts 9" at bounding box center [261, 96] width 138 height 22
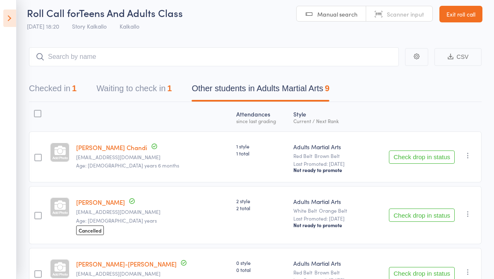
click at [428, 162] on button "Check drop in status" at bounding box center [422, 156] width 66 height 13
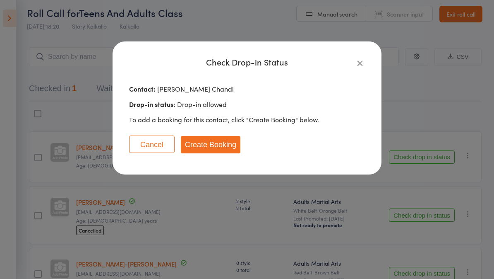
click at [210, 148] on button "Create Booking" at bounding box center [211, 144] width 60 height 17
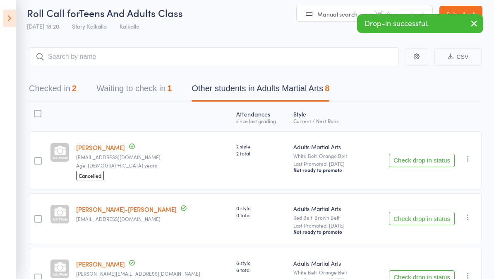
click at [12, 16] on icon at bounding box center [9, 18] width 13 height 17
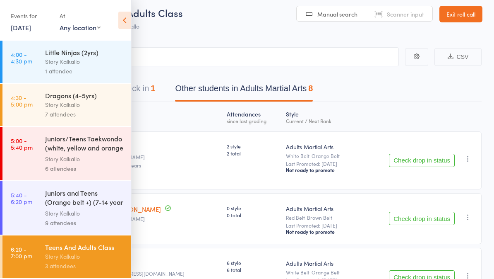
click at [126, 19] on icon at bounding box center [124, 20] width 13 height 17
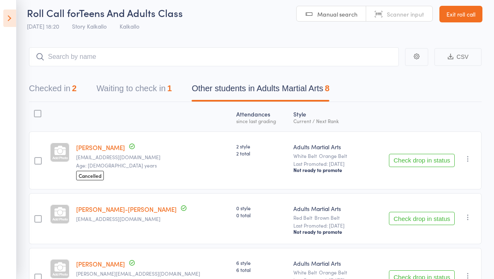
click at [145, 95] on button "Waiting to check in 1" at bounding box center [133, 91] width 75 height 22
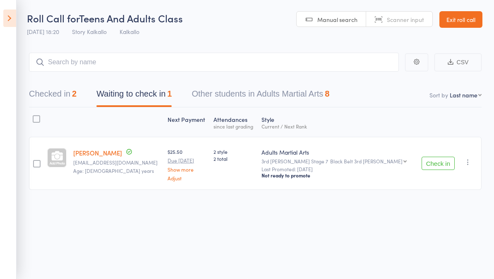
click at [447, 164] on button "Check in" at bounding box center [438, 163] width 33 height 13
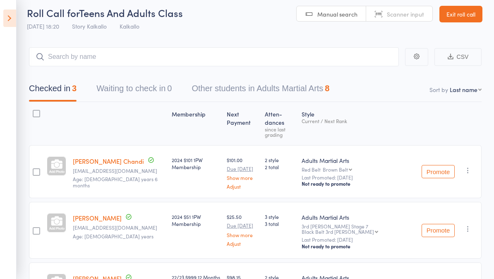
scroll to position [0, 0]
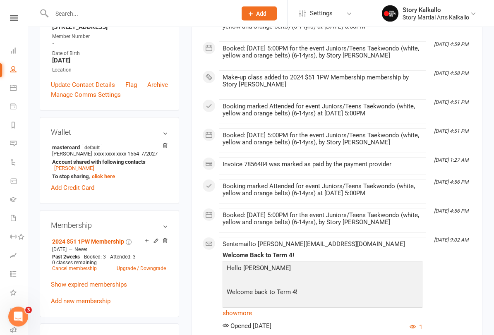
scroll to position [166, 0]
click at [145, 244] on icon at bounding box center [147, 241] width 6 height 6
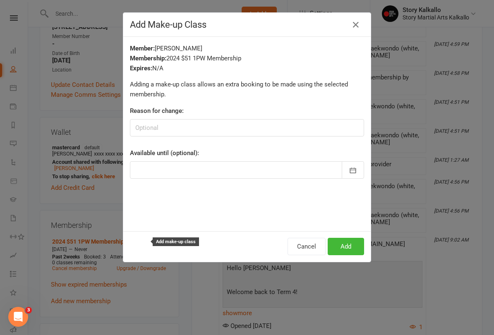
click at [352, 248] on button "Add" at bounding box center [346, 246] width 36 height 17
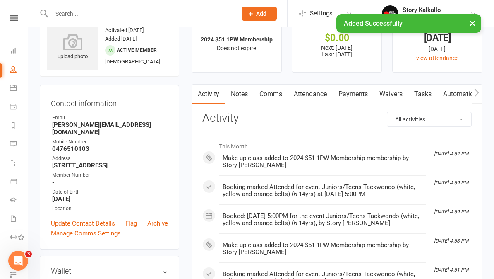
scroll to position [0, 0]
